Goal: Navigation & Orientation: Find specific page/section

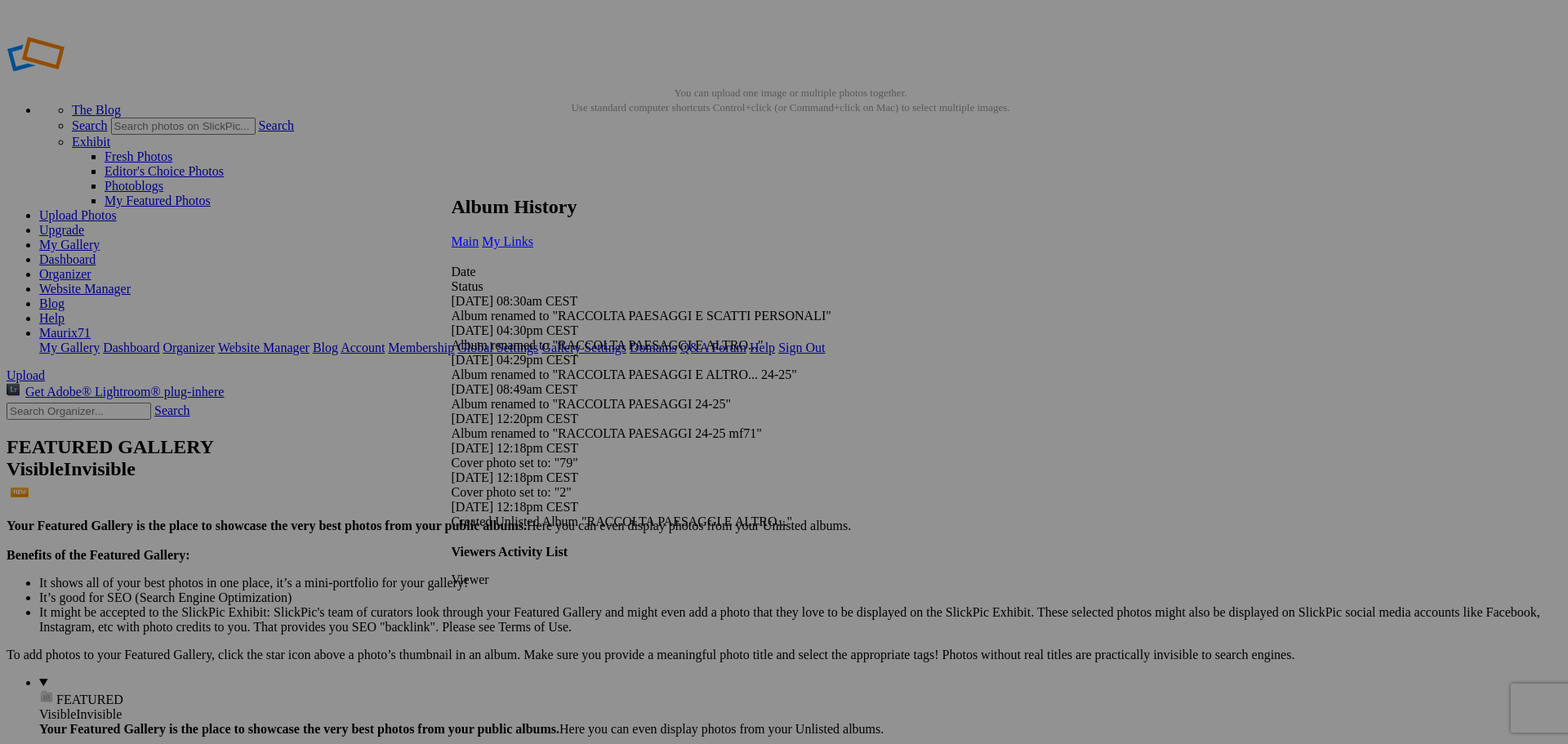
click at [533, 234] on span "My Links" at bounding box center [507, 241] width 51 height 14
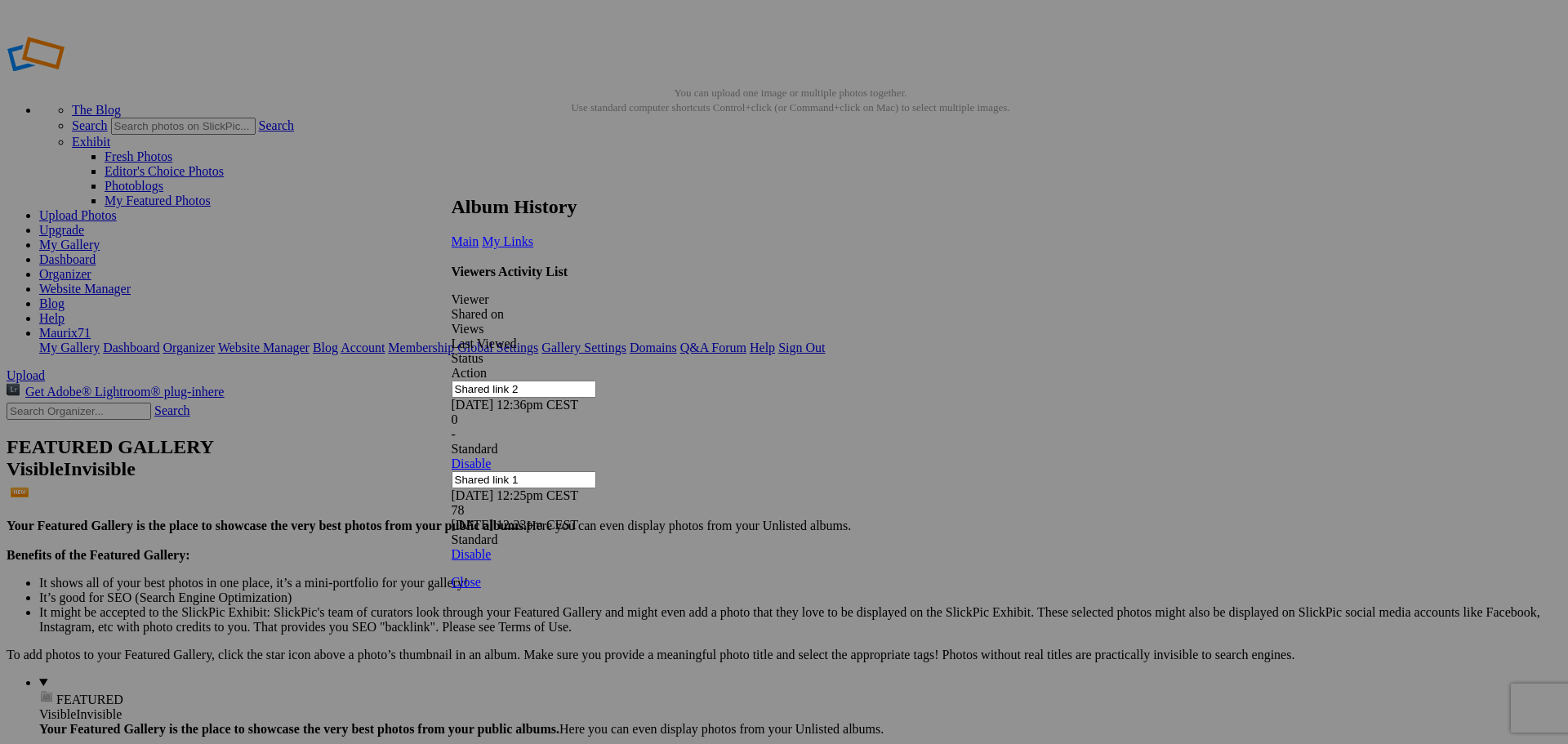
click at [452, 180] on link at bounding box center [452, 180] width 0 height 0
